Goal: Check status: Check status

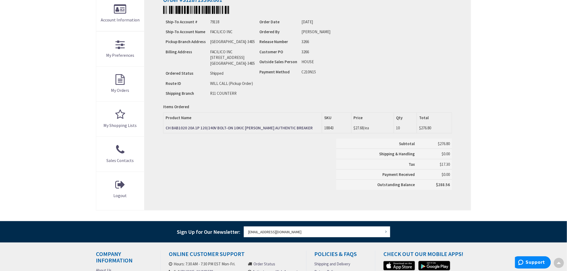
scroll to position [119, 0]
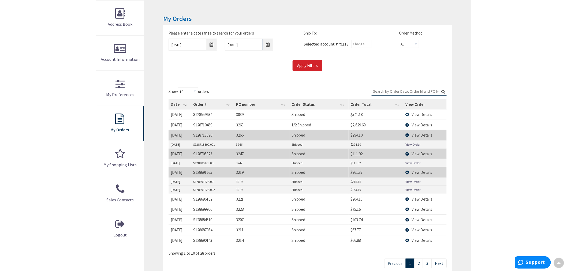
scroll to position [89, 0]
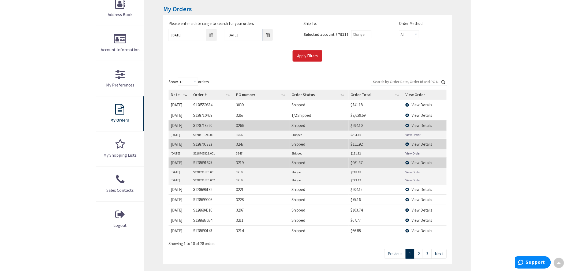
click at [419, 220] on span "View Details" at bounding box center [422, 220] width 21 height 5
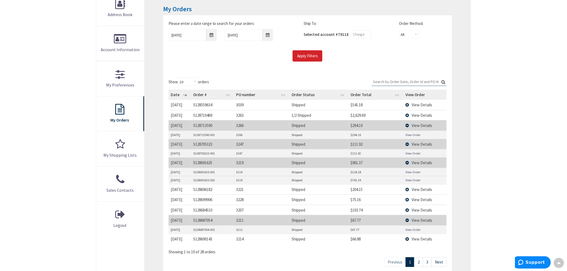
click at [416, 229] on link "View Order" at bounding box center [413, 230] width 15 height 5
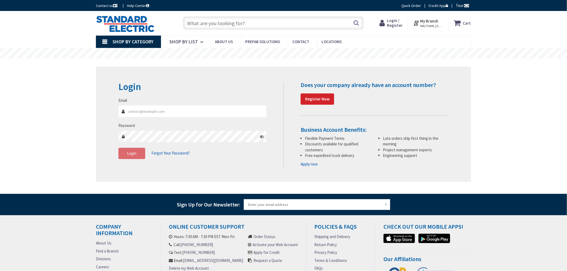
type input "[PERSON_NAME][GEOGRAPHIC_DATA], [GEOGRAPHIC_DATA]"
type input "[EMAIL_ADDRESS][DOMAIN_NAME]"
click at [132, 158] on button "Login" at bounding box center [131, 153] width 27 height 11
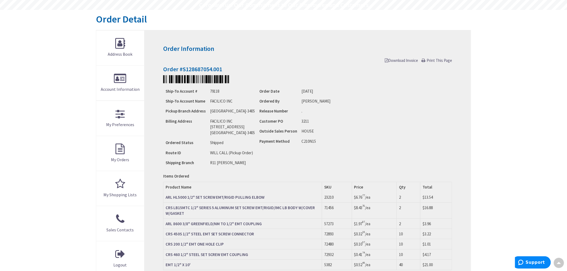
scroll to position [60, 0]
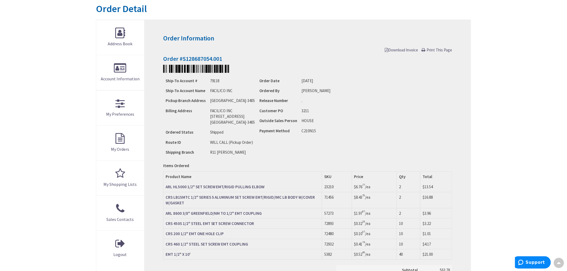
click at [400, 50] on span "Download Invoice" at bounding box center [401, 49] width 33 height 5
